Goal: Task Accomplishment & Management: Complete application form

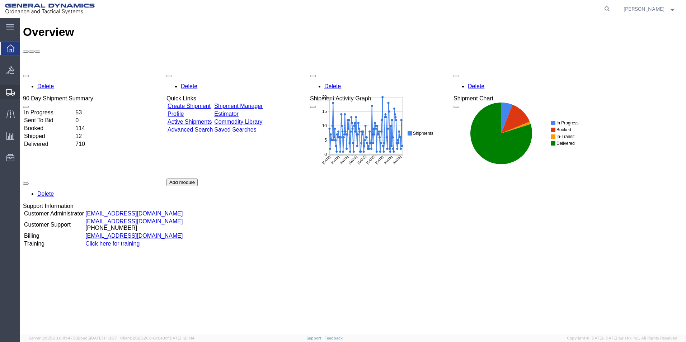
click at [0, 0] on span "Create Shipment" at bounding box center [0, 0] width 0 height 0
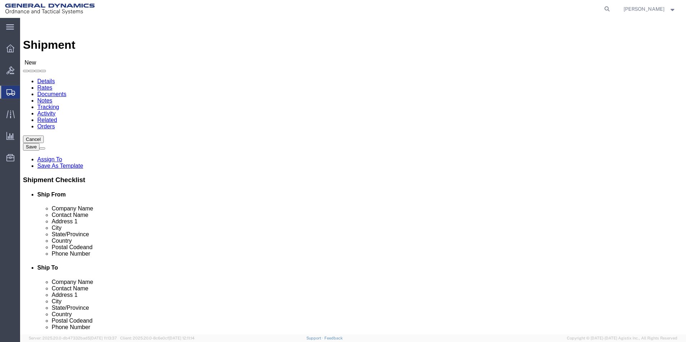
select select
select select "310"
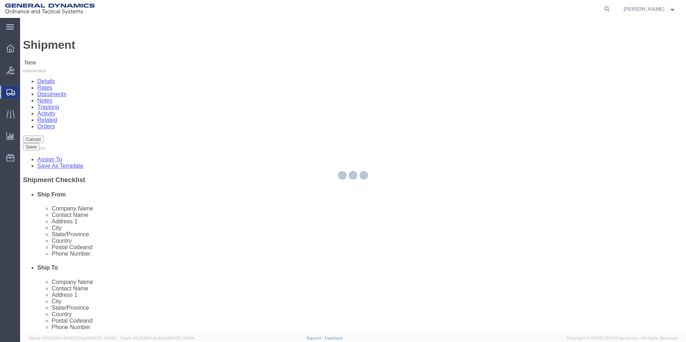
select select "PA"
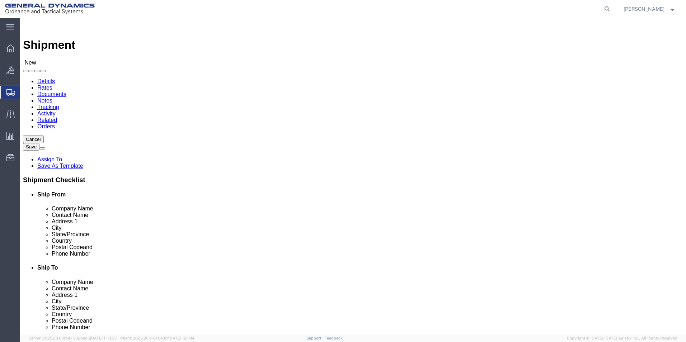
drag, startPoint x: 155, startPoint y: 122, endPoint x: 40, endPoint y: 121, distance: 115.6
click div "Company Alias"
type input "REDLPAHIG0"
click input "text"
type input "[PERSON_NAME]"
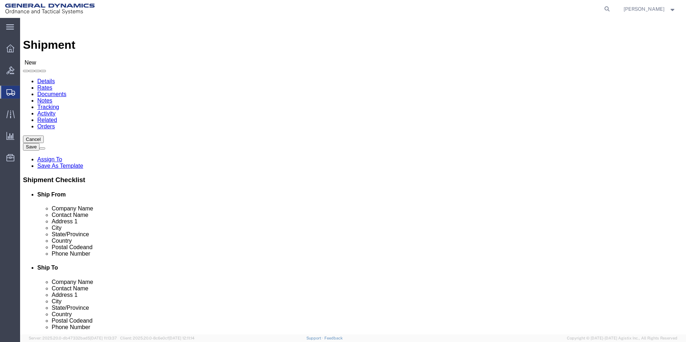
click input "text"
type input "BUILDING 1"
click input "text"
type input "[EMAIL_ADDRESS][DOMAIN_NAME]"
drag, startPoint x: 369, startPoint y: 132, endPoint x: 373, endPoint y: 130, distance: 4.5
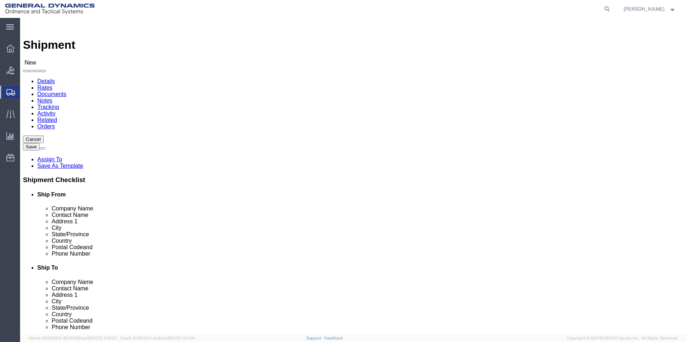
click input "text"
type input "[GEOGRAPHIC_DATA]"
click p "- Valence Surface Technologies - (rec dept) [STREET_ADDRESS]"
select select "KS"
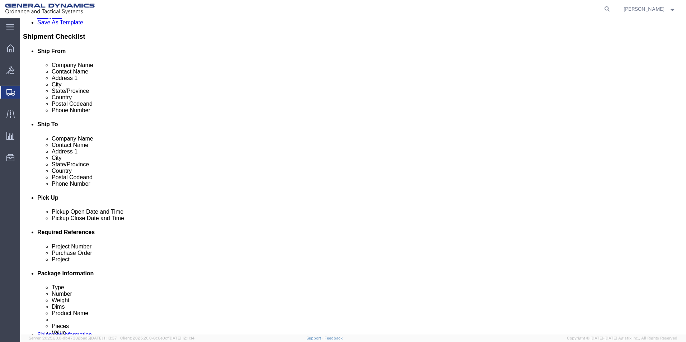
type input "Valence Surface Technologies"
click div "[DATE] 2:00 PM"
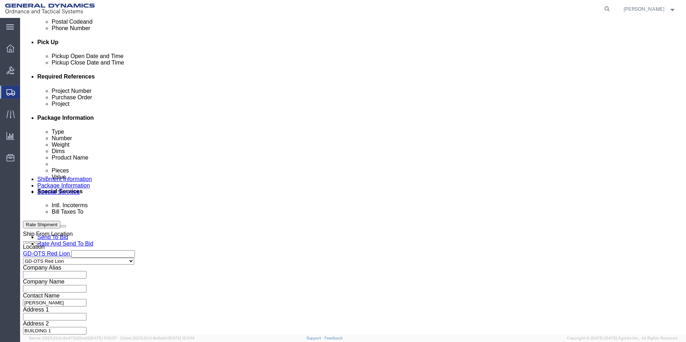
click input "4:00 PM"
type input "4:30 PM"
click div "Close Time 4:30 PM [DATE] 2:00 PM - [DATE] 2:00 PM Cancel Apply"
click button "Apply"
click input "text"
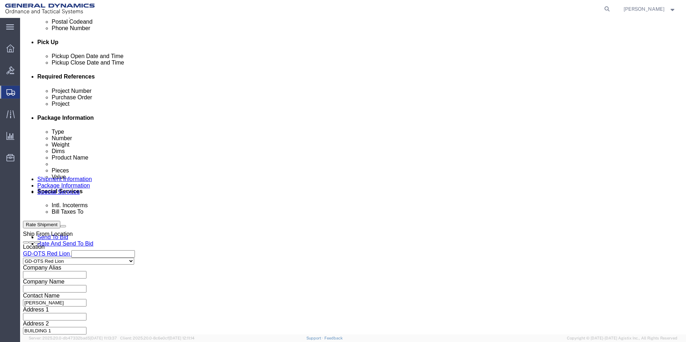
type input "64394"
click input "text"
type input "140963"
click input "text"
type input "64394"
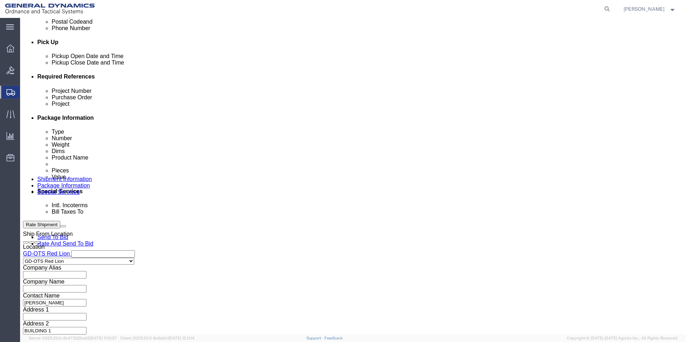
click button "Continue"
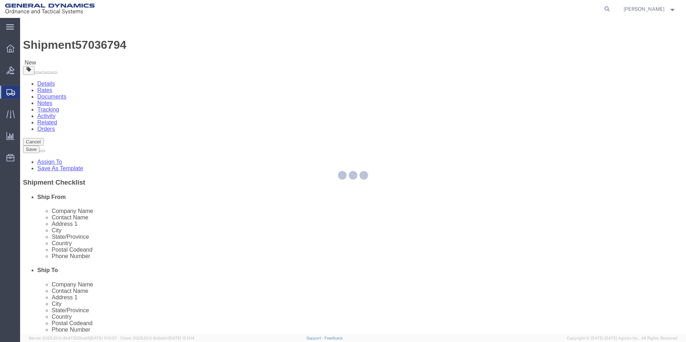
select select "CBOX"
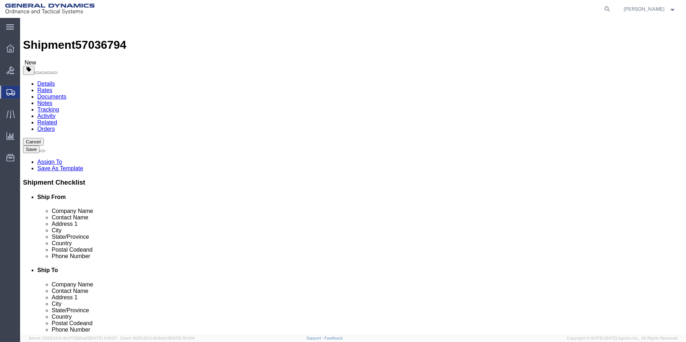
click input "text"
type input "6"
click input "text"
type input "6"
click input "text"
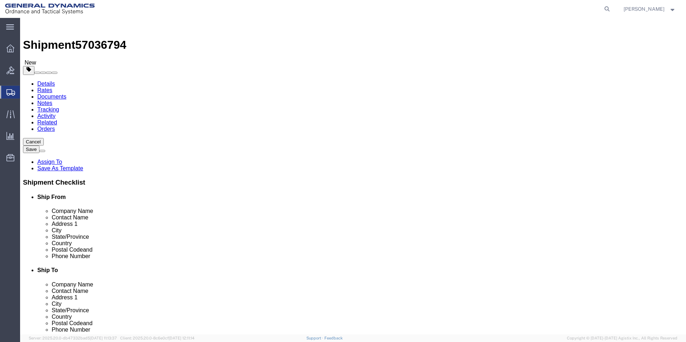
type input "6"
drag, startPoint x: 103, startPoint y: 164, endPoint x: 86, endPoint y: 159, distance: 17.9
click div "Weight 0.00 Select kgs lbs Ship. t°"
type input "3.00"
click div "x Package Type Select Bale(s) Basket(s) Bolt(s) Bottle(s) Buckets Bulk Bundle(s…"
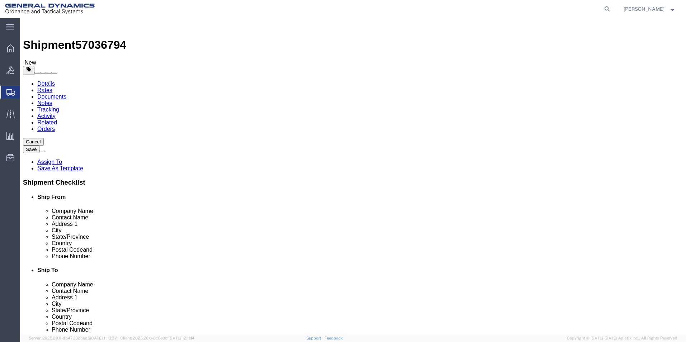
click link "Add Content"
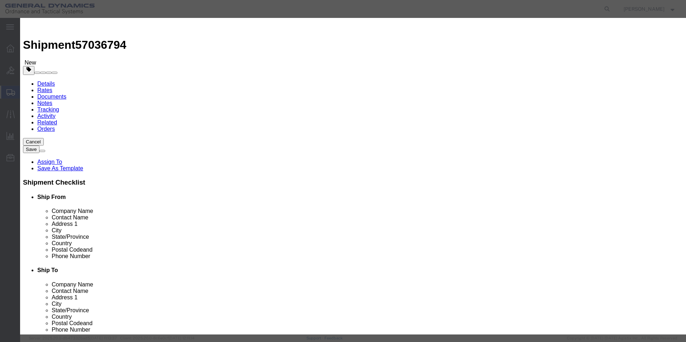
click input "text"
type input "V-BLADE,AFT"
drag, startPoint x: 223, startPoint y: 67, endPoint x: 168, endPoint y: 63, distance: 55.8
click div "Product Name V-BLADE,AFT V- Pieces 0 Select Bag Barrels 100Board Feet Bottle Bo…"
type input "10"
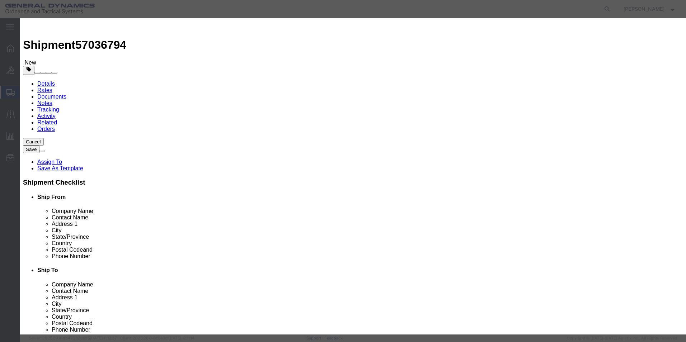
click input "text"
type input "100"
click div "Commodity library"
click button "Save & Close"
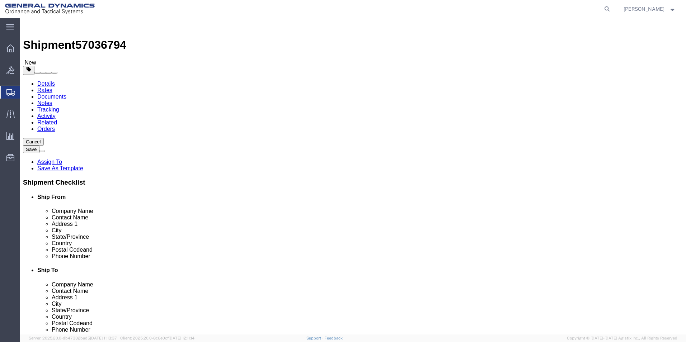
click button "Continue"
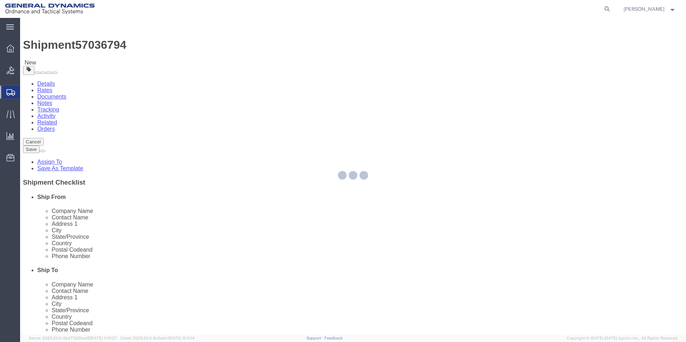
select select
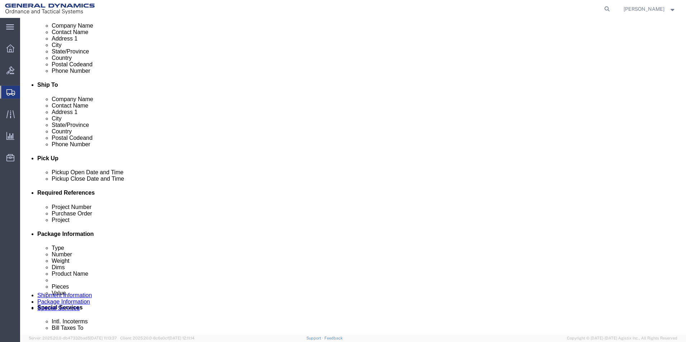
scroll to position [287, 0]
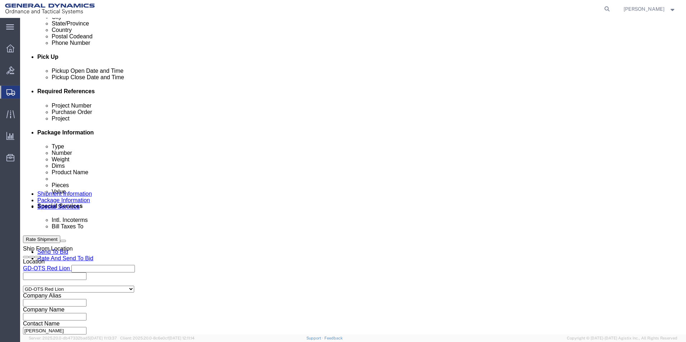
click span
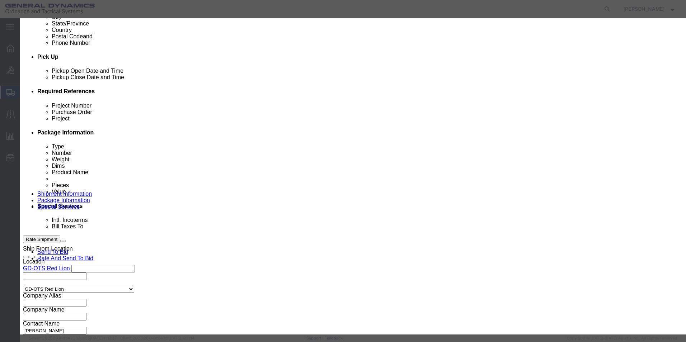
click link "C"
click button "Select"
type input "c/o Data2Logistics"
type input "[EMAIL_ADDRESS][DOMAIN_NAME]"
type input "[PHONE_NUMBER]"
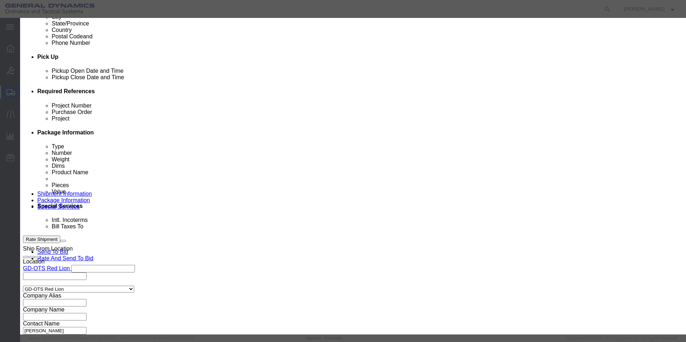
type input "GD OTS"
type input "P.O. Box 61050"
type input "33906"
select select "FL"
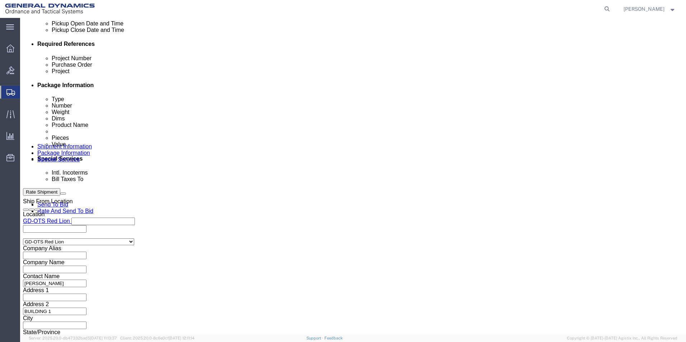
scroll to position [431, 0]
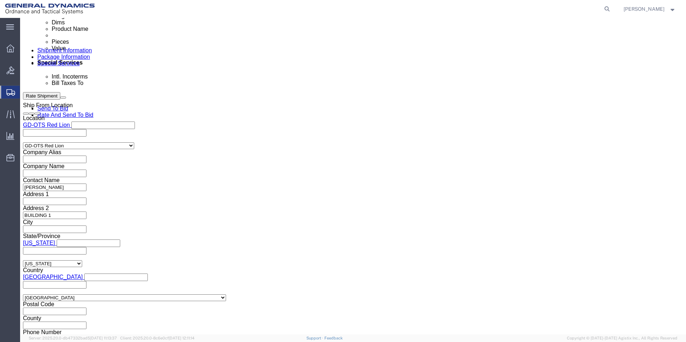
click button "Rate Shipment"
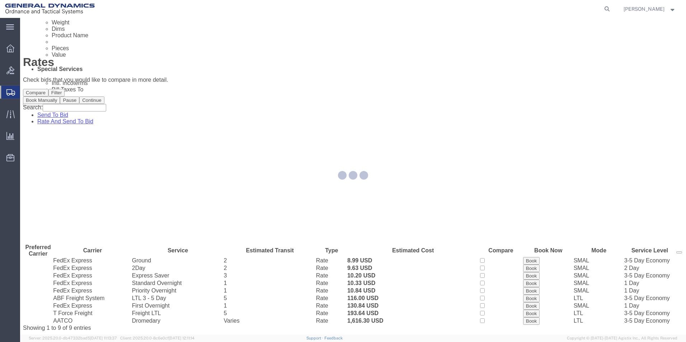
scroll to position [0, 0]
